Goal: Task Accomplishment & Management: Manage account settings

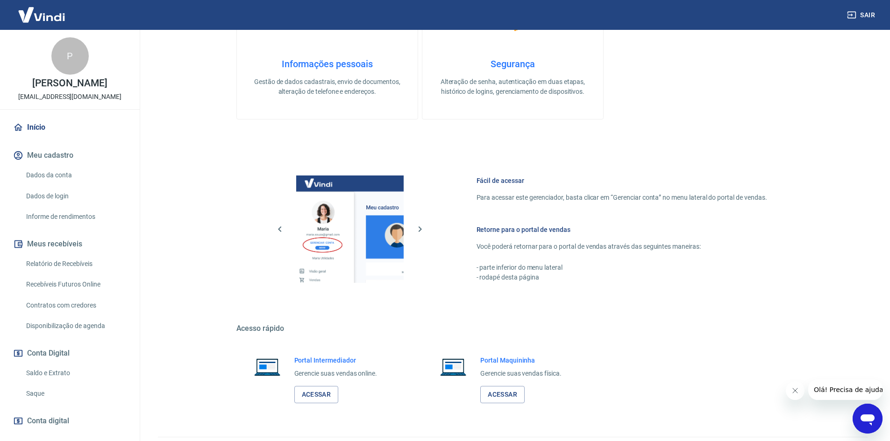
scroll to position [287, 0]
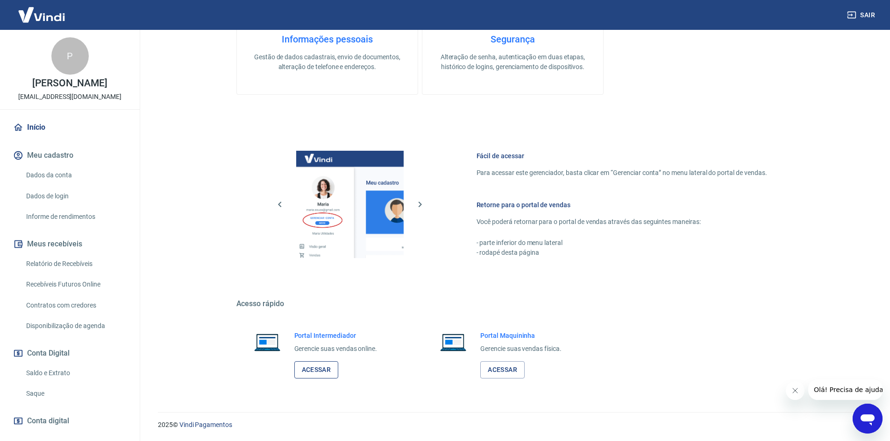
click at [326, 371] on link "Acessar" at bounding box center [316, 370] width 44 height 17
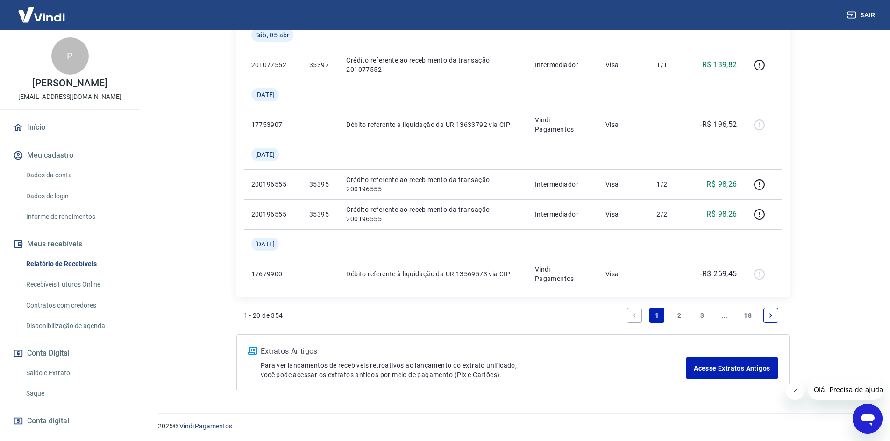
scroll to position [846, 0]
click at [634, 313] on icon "Previous page" at bounding box center [634, 314] width 3 height 4
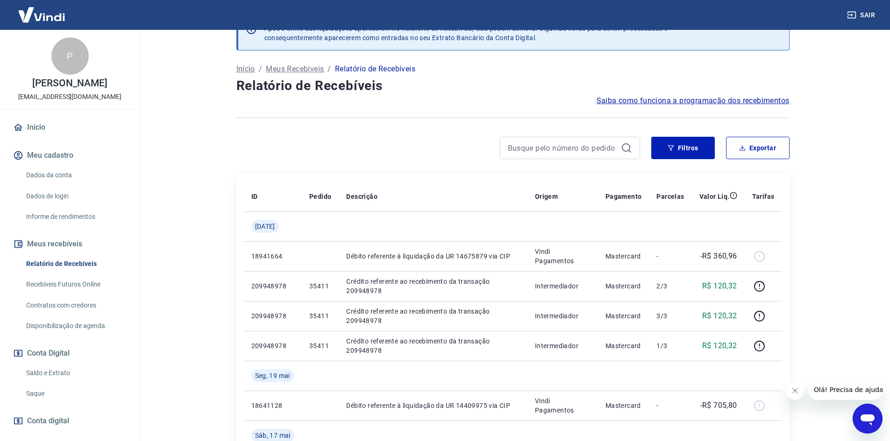
scroll to position [0, 0]
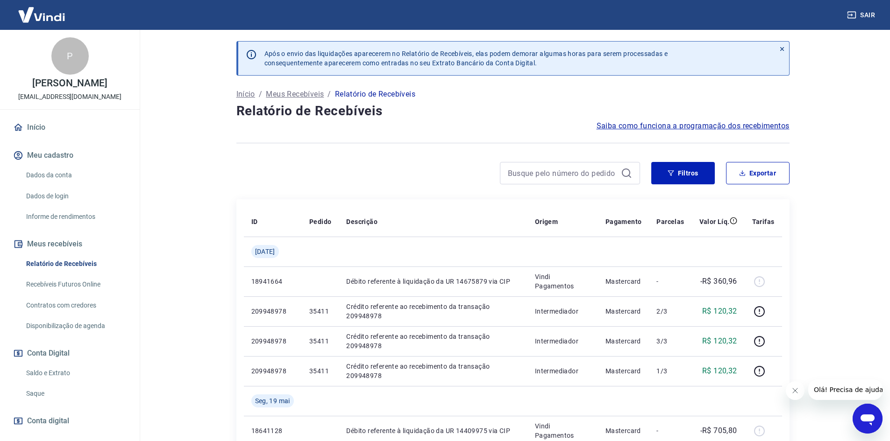
click at [311, 95] on p "Meus Recebíveis" at bounding box center [295, 94] width 58 height 11
click at [248, 94] on p "Início" at bounding box center [245, 94] width 19 height 11
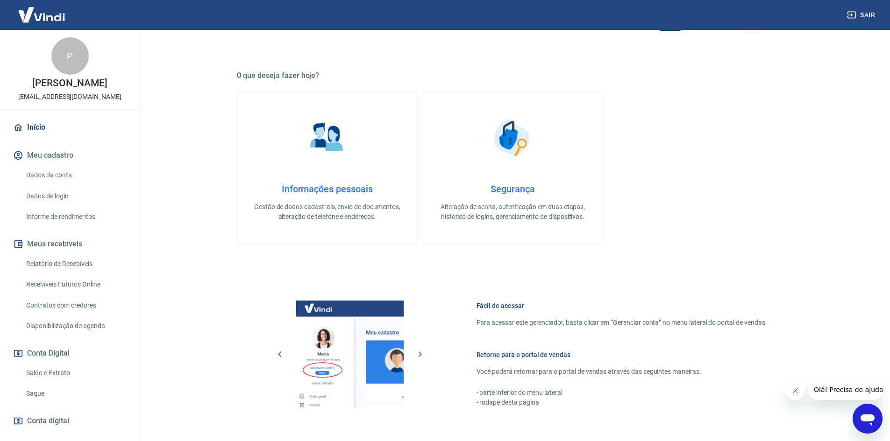
scroll to position [280, 0]
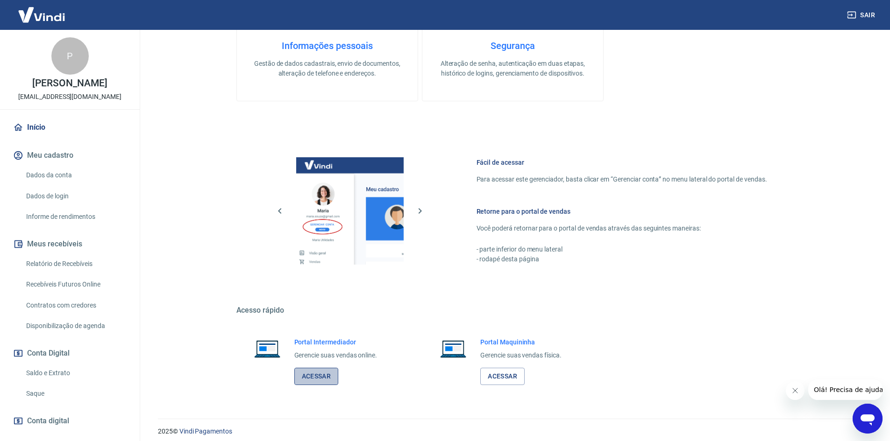
click at [328, 374] on link "Acessar" at bounding box center [316, 376] width 44 height 17
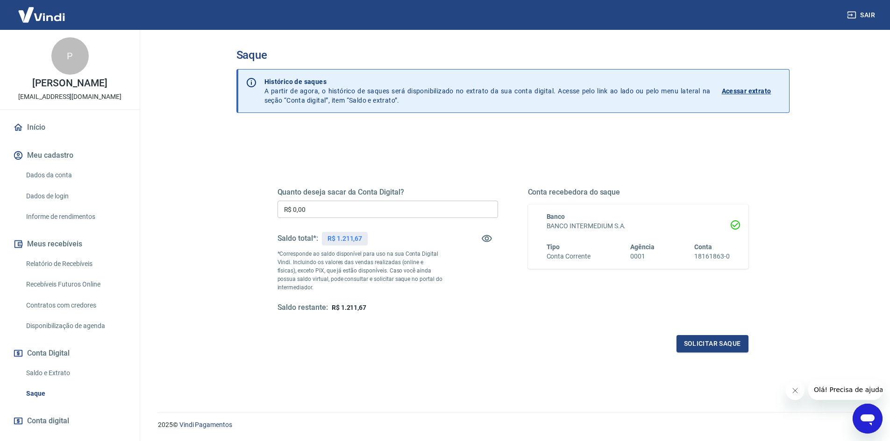
click at [57, 264] on link "Relatório de Recebíveis" at bounding box center [75, 264] width 106 height 19
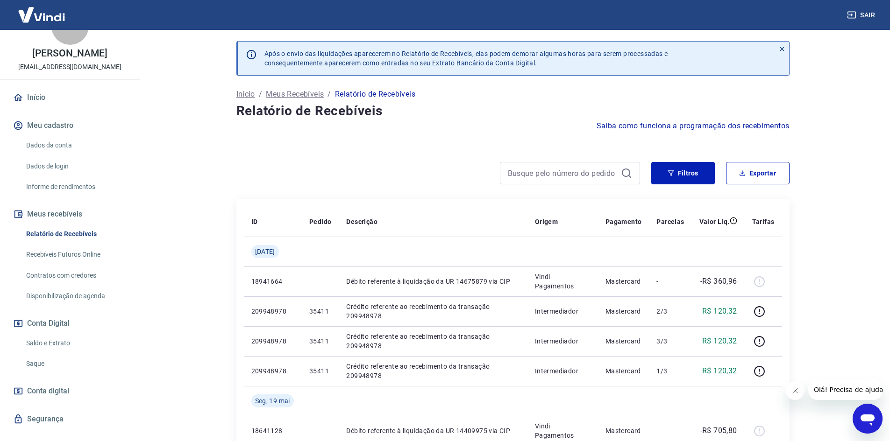
scroll to position [46, 0]
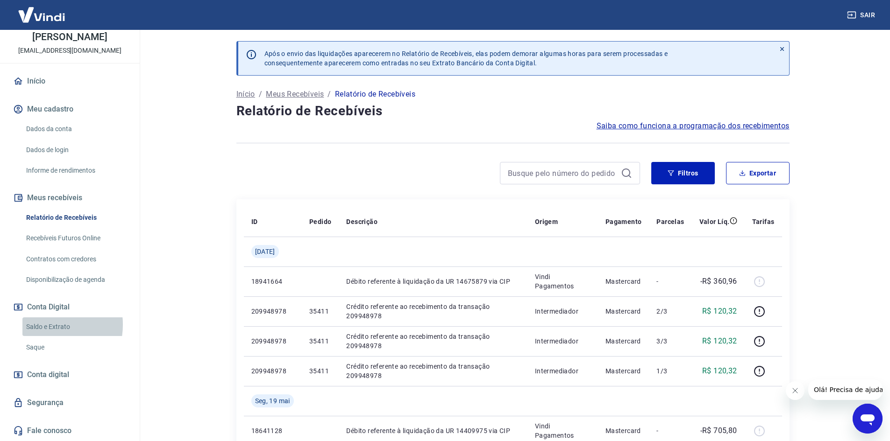
click at [44, 325] on link "Saldo e Extrato" at bounding box center [75, 327] width 106 height 19
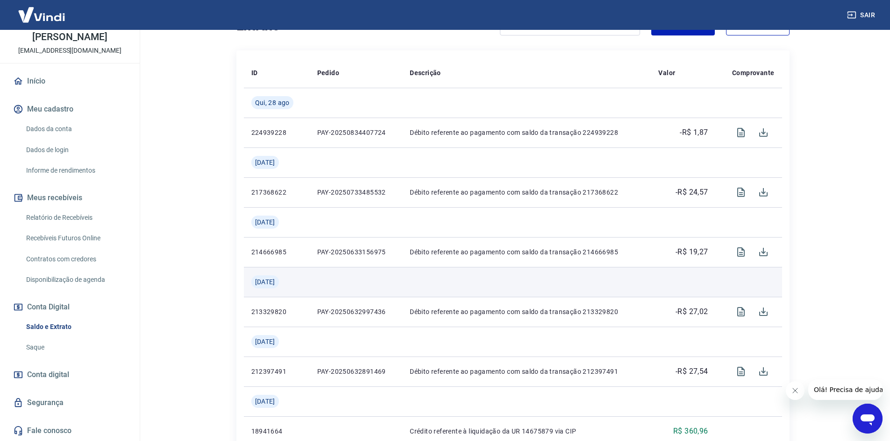
scroll to position [187, 0]
